Goal: Feedback & Contribution: Leave review/rating

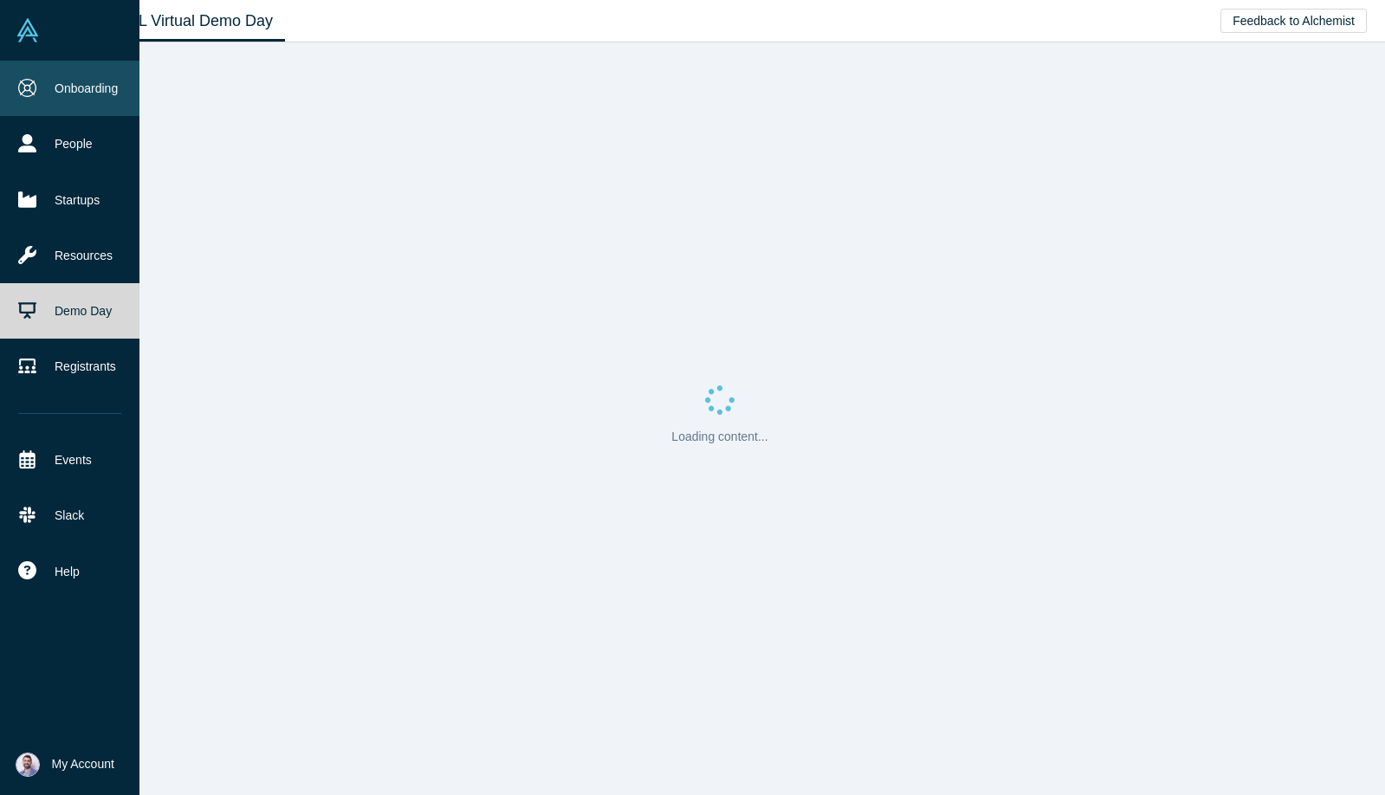
click at [52, 93] on link "Onboarding" at bounding box center [69, 88] width 139 height 55
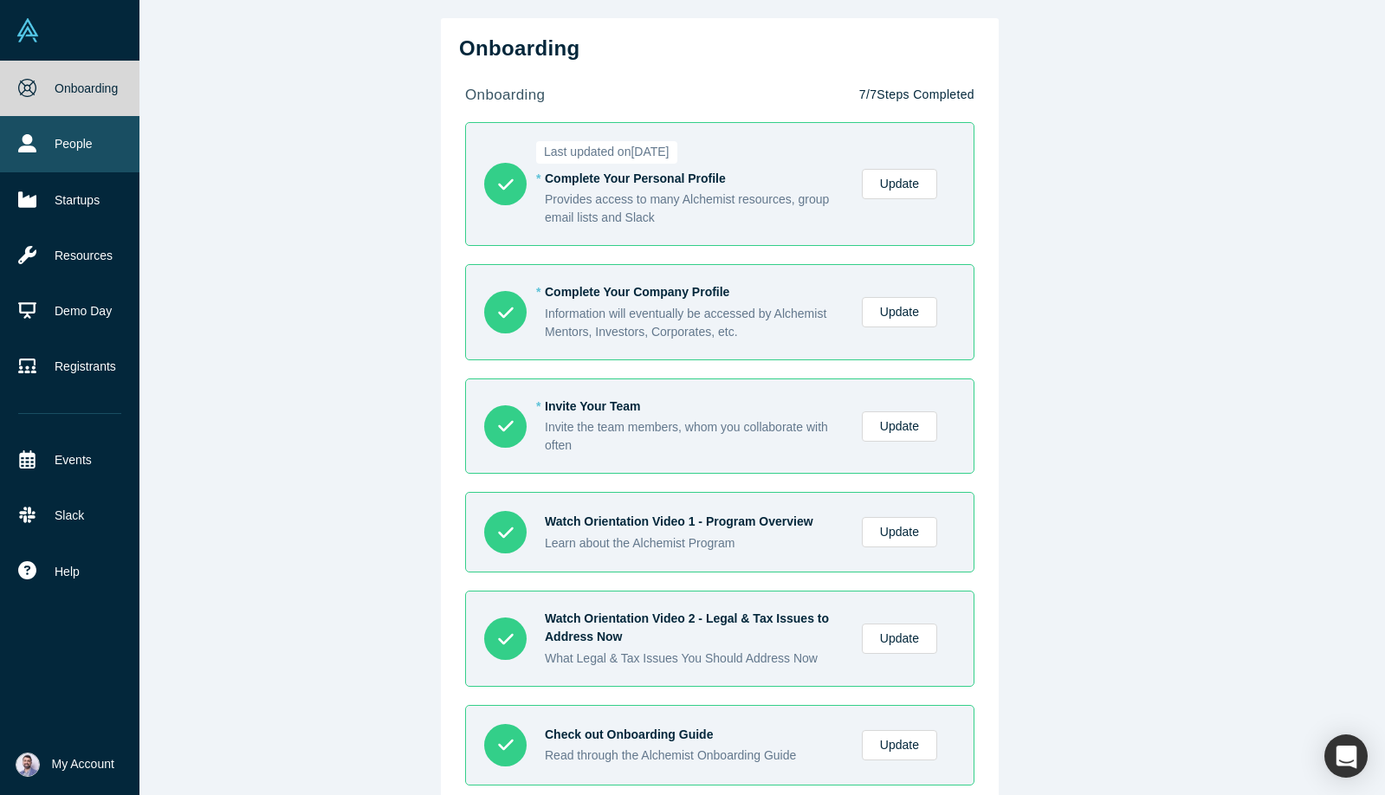
click at [41, 147] on link "People" at bounding box center [69, 143] width 139 height 55
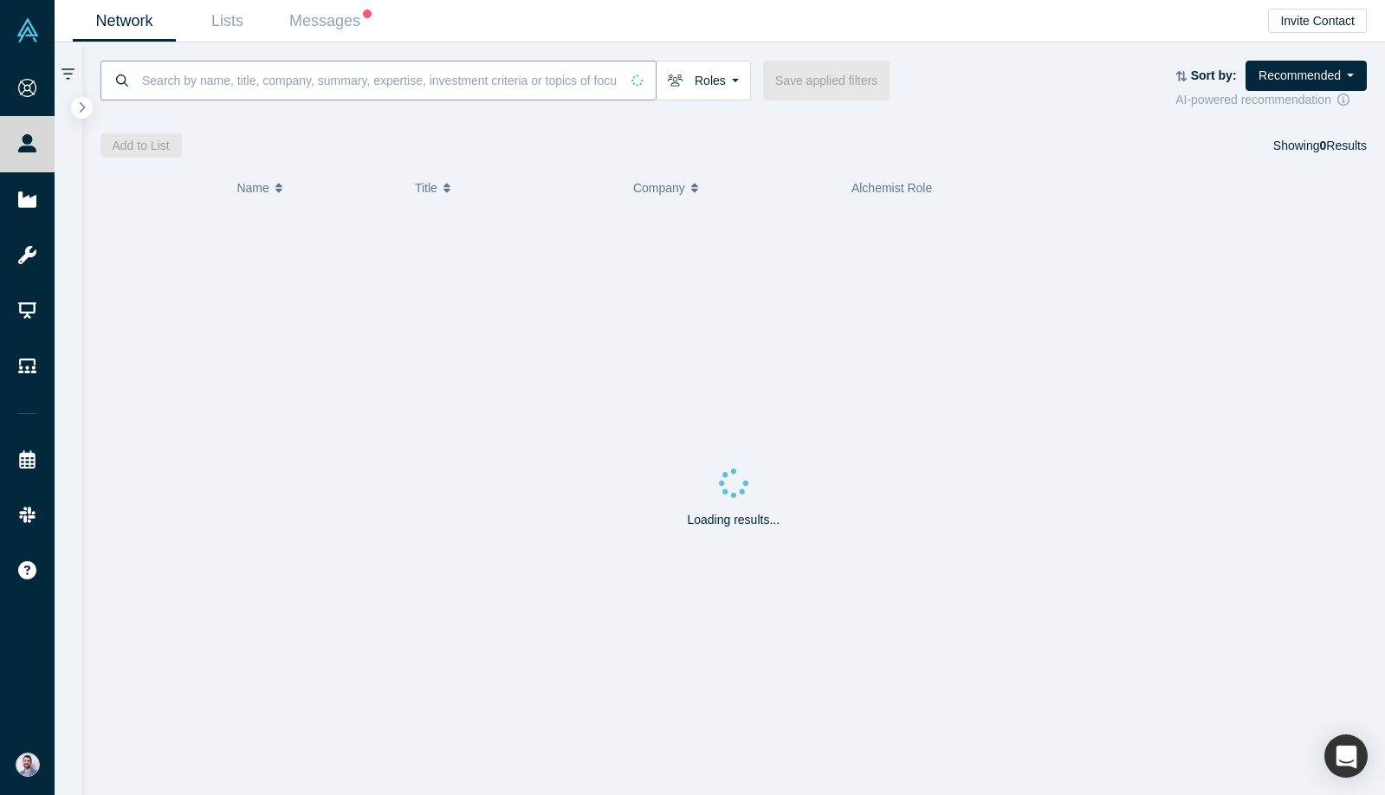
click at [370, 68] on input at bounding box center [379, 80] width 479 height 41
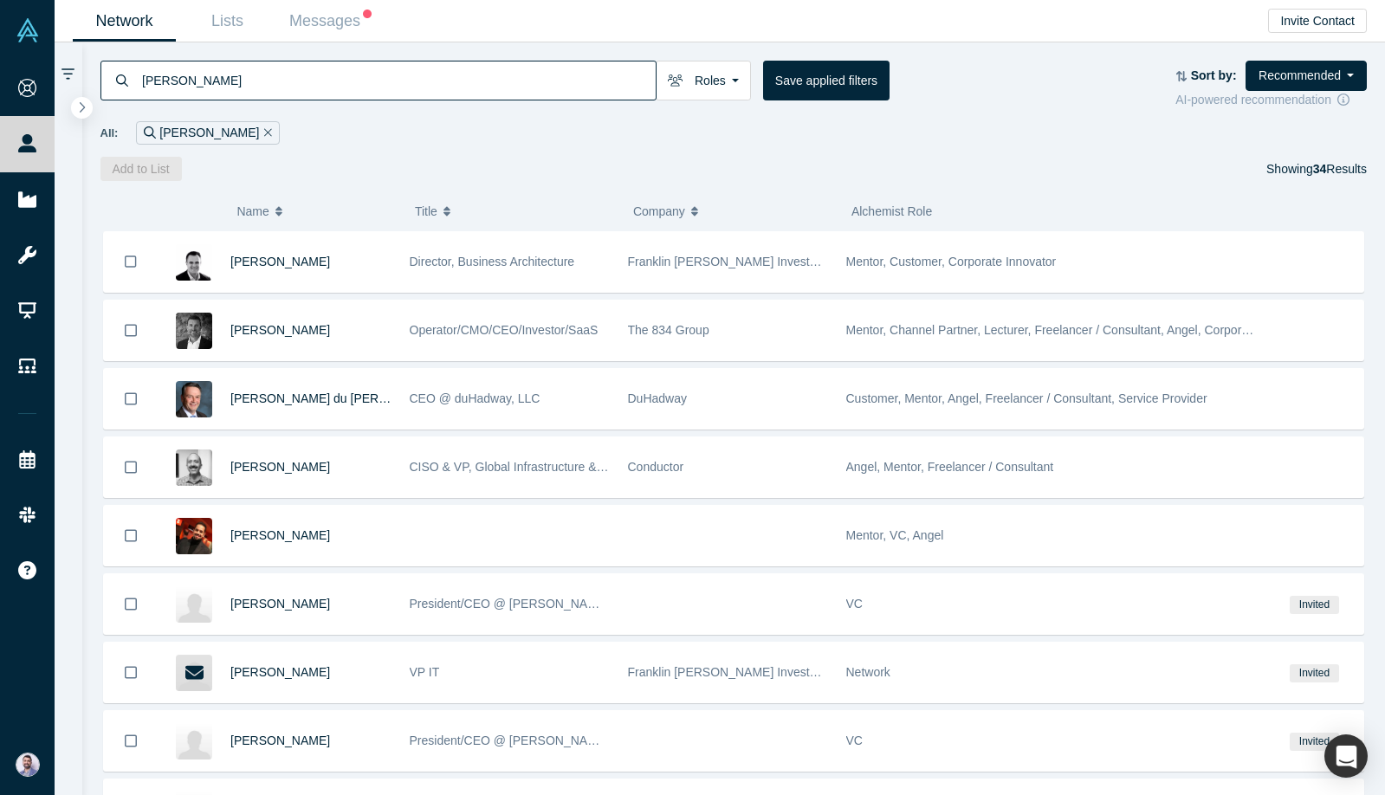
type input "[PERSON_NAME]"
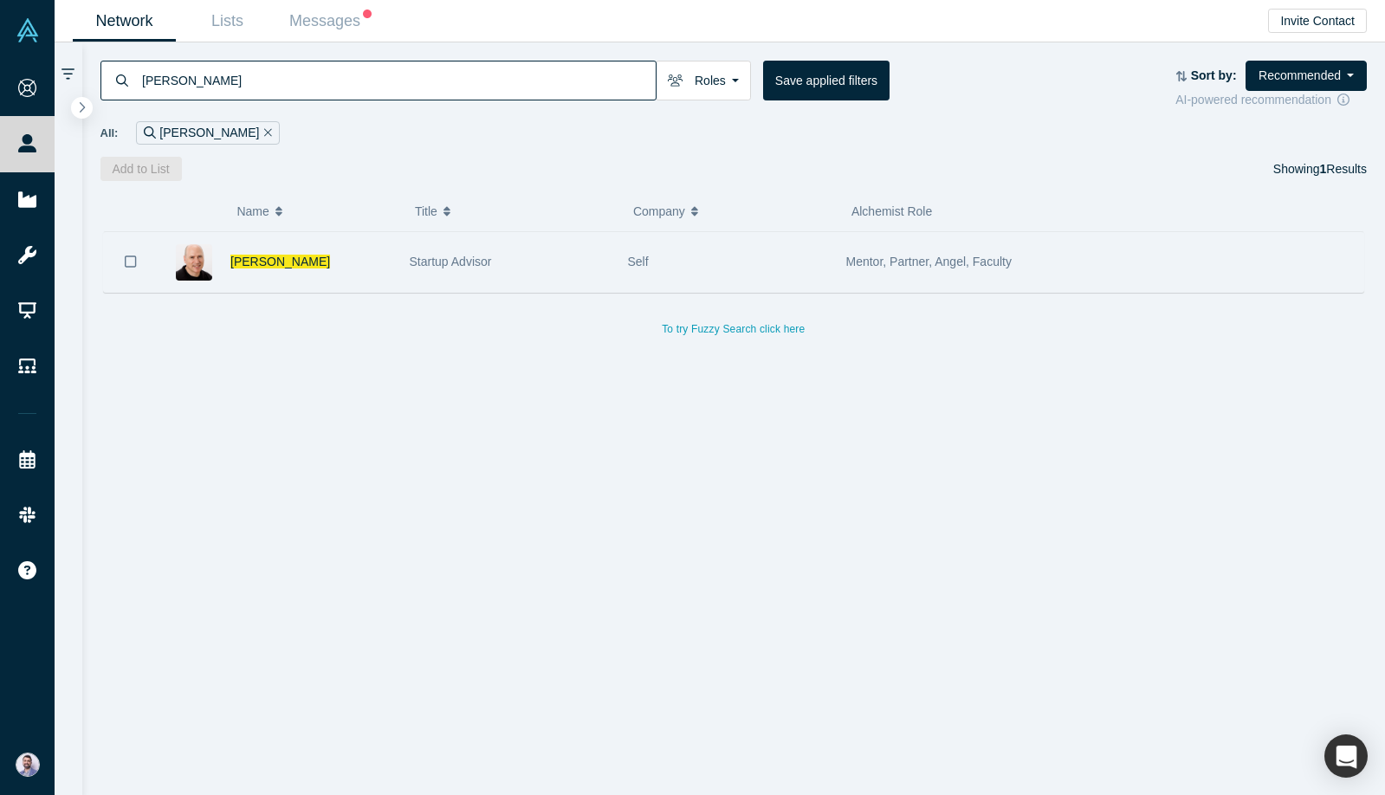
click at [315, 261] on div "[PERSON_NAME]" at bounding box center [310, 262] width 161 height 60
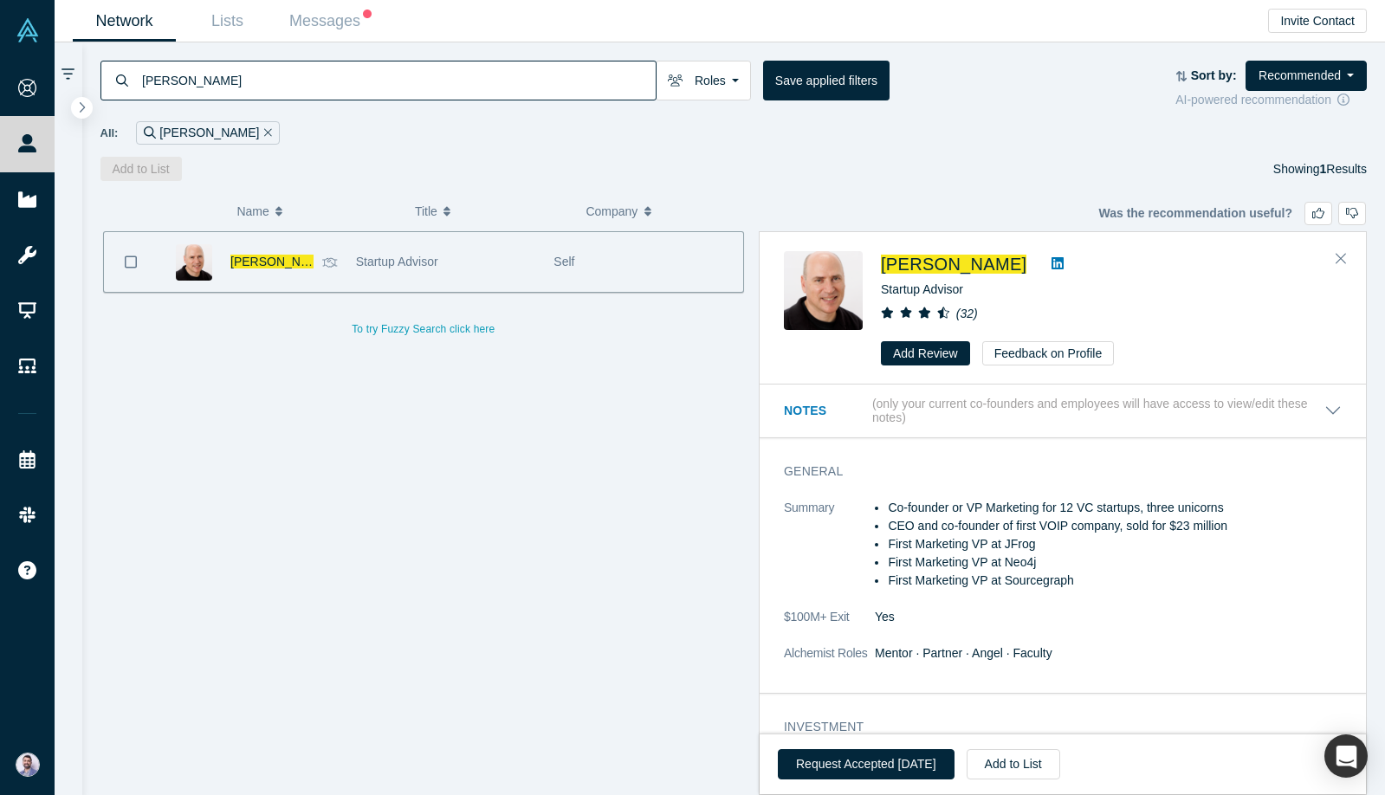
click at [924, 367] on div "[PERSON_NAME] Startup Advisor ( 32 ) Add Review Feedback on Profile" at bounding box center [1063, 309] width 607 height 152
click at [924, 356] on button "Add Review" at bounding box center [925, 353] width 89 height 24
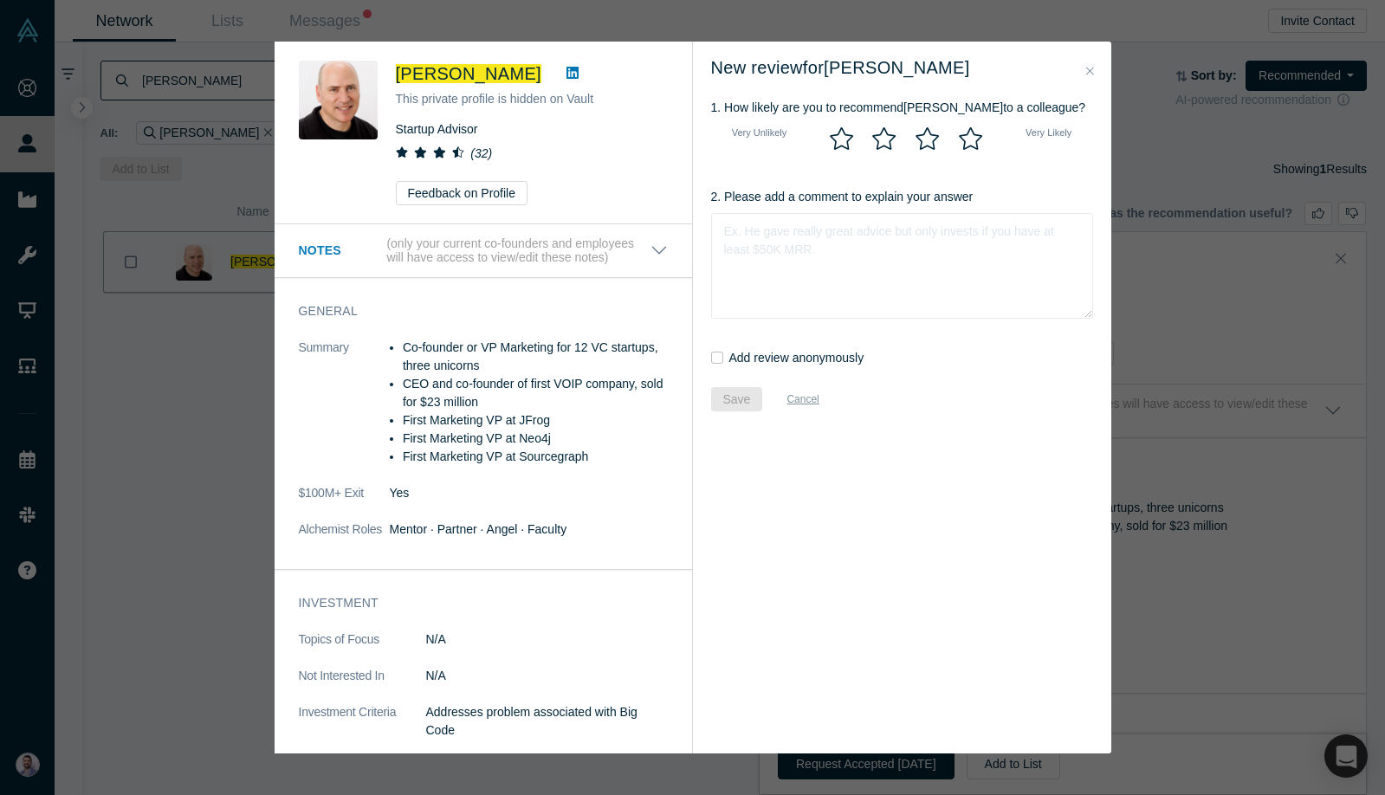
click at [976, 143] on icon at bounding box center [970, 138] width 23 height 23
click at [0, 0] on input "radio" at bounding box center [0, 0] width 0 height 0
click at [941, 256] on textarea "2. Please add a comment to explain your answer" at bounding box center [902, 266] width 382 height 106
paste textarea "I second, [PERSON_NAME] recommendation."
type textarea "I second, [PERSON_NAME] recommendation."
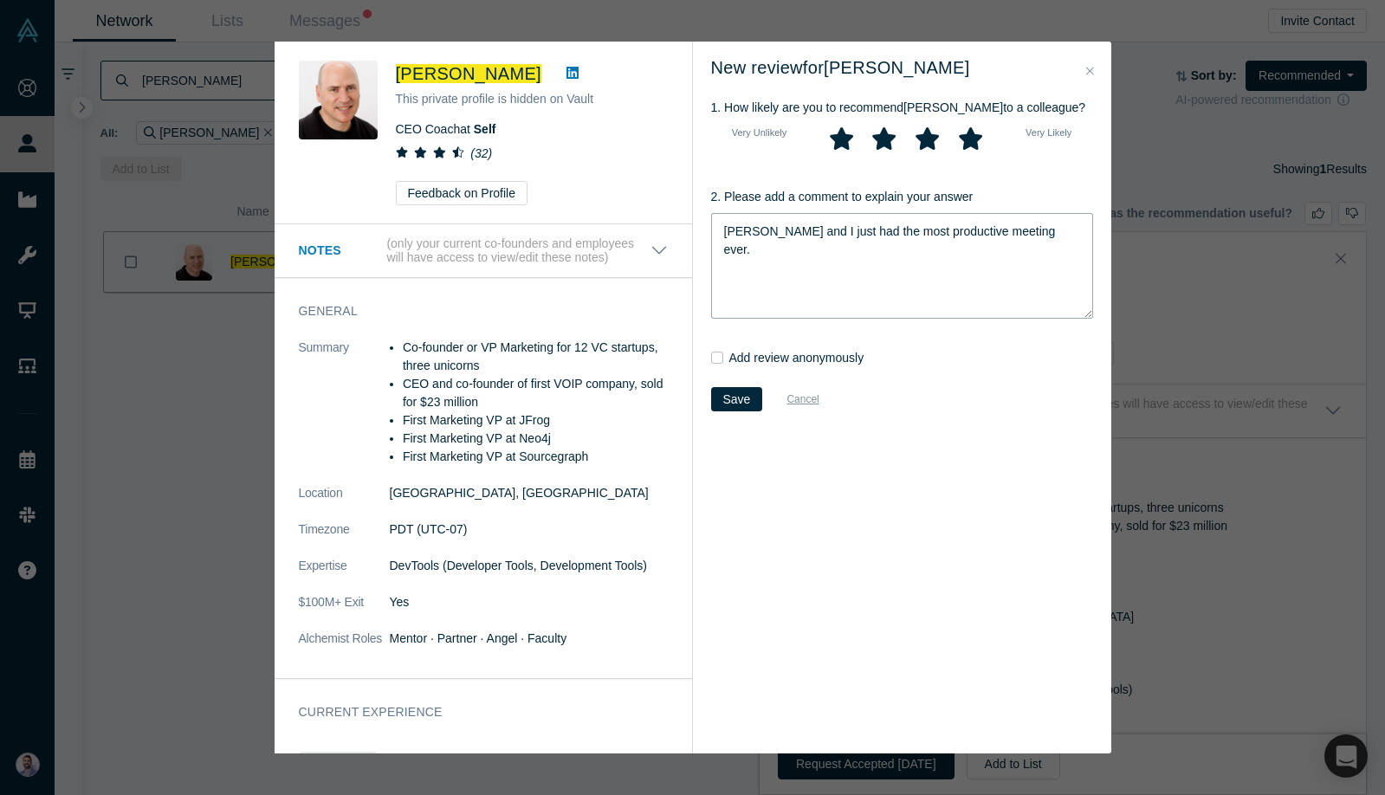
type textarea "[PERSON_NAME] and I just had the most productive meeting ever."
click at [755, 372] on div "Add review anonymously" at bounding box center [902, 367] width 382 height 36
click at [788, 294] on textarea "[PERSON_NAME] and I just had the most productive meeting ever." at bounding box center [902, 266] width 382 height 106
click at [804, 271] on textarea "[PERSON_NAME] and I just had the most productive meeting ever." at bounding box center [902, 266] width 382 height 106
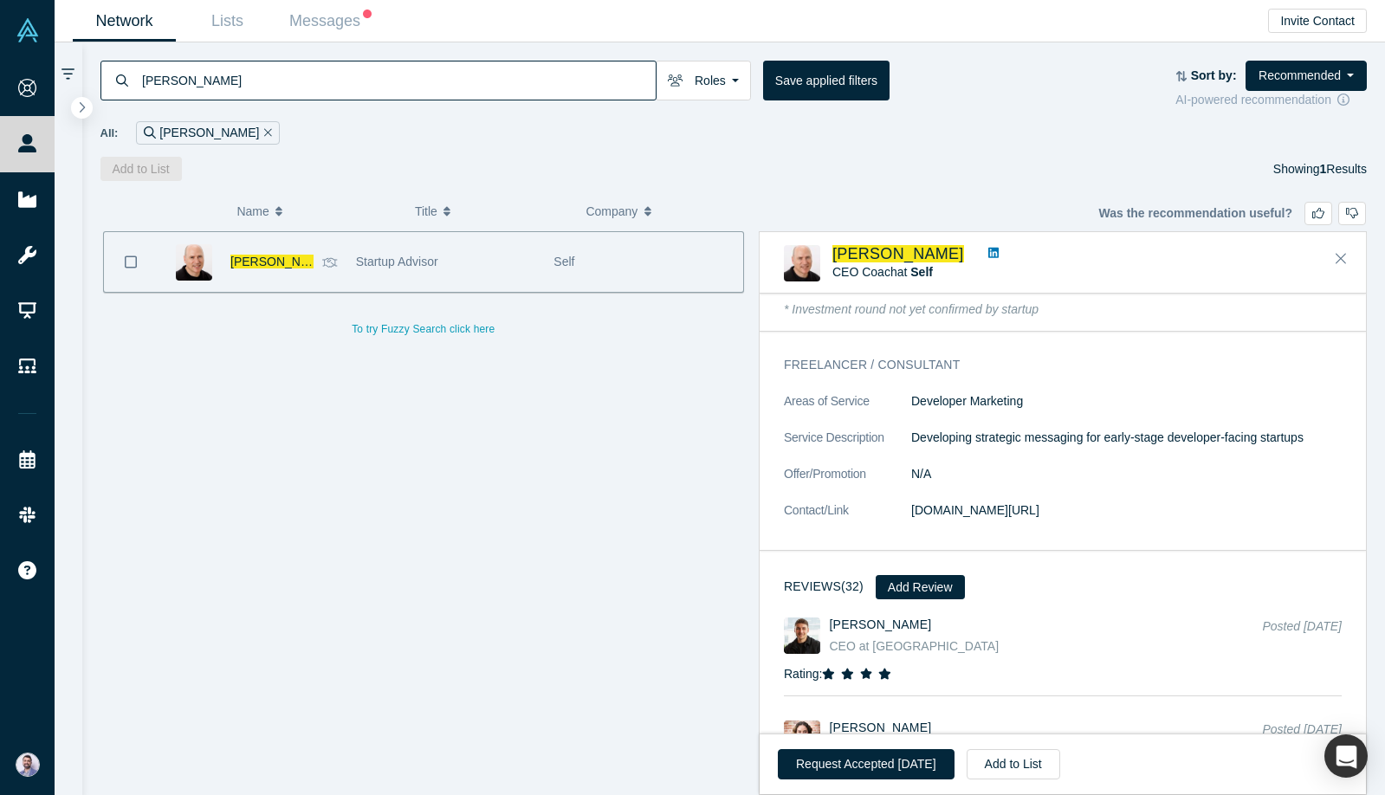
scroll to position [1614, 0]
